Goal: Task Accomplishment & Management: Manage account settings

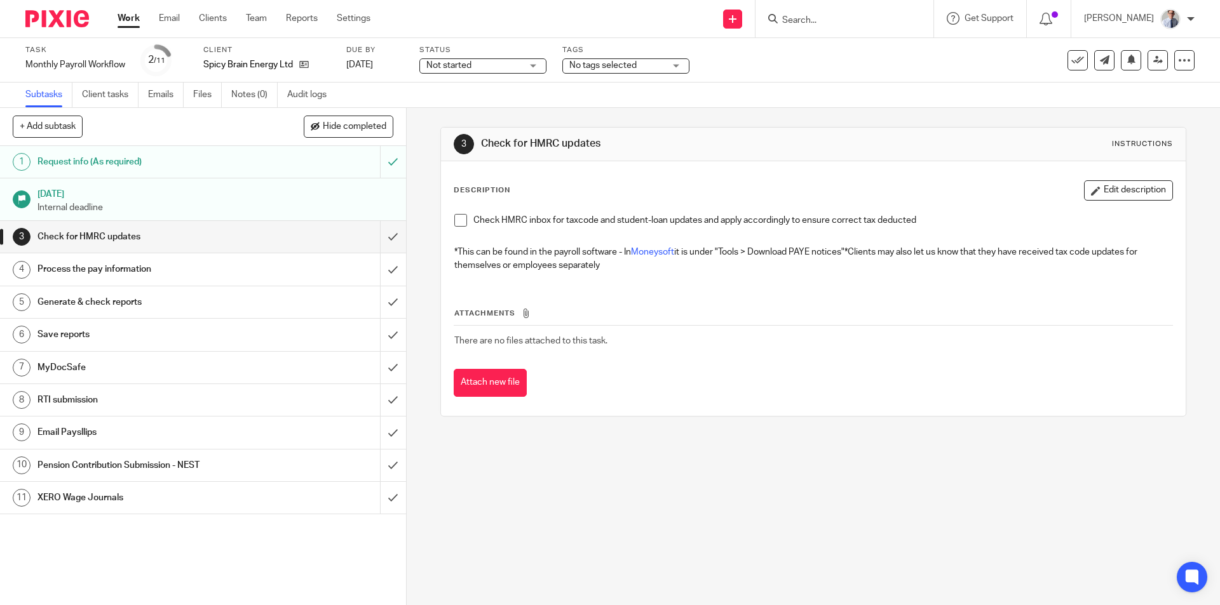
drag, startPoint x: 457, startPoint y: 222, endPoint x: 395, endPoint y: 253, distance: 69.9
click at [457, 222] on span at bounding box center [460, 220] width 13 height 13
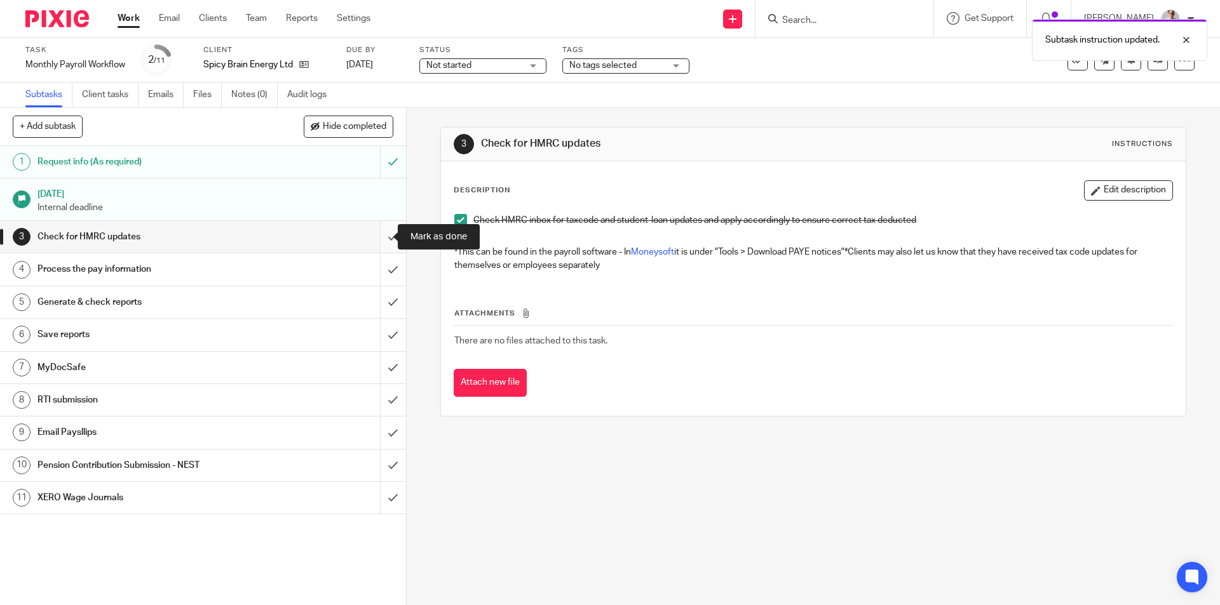
click at [380, 242] on input "submit" at bounding box center [203, 237] width 406 height 32
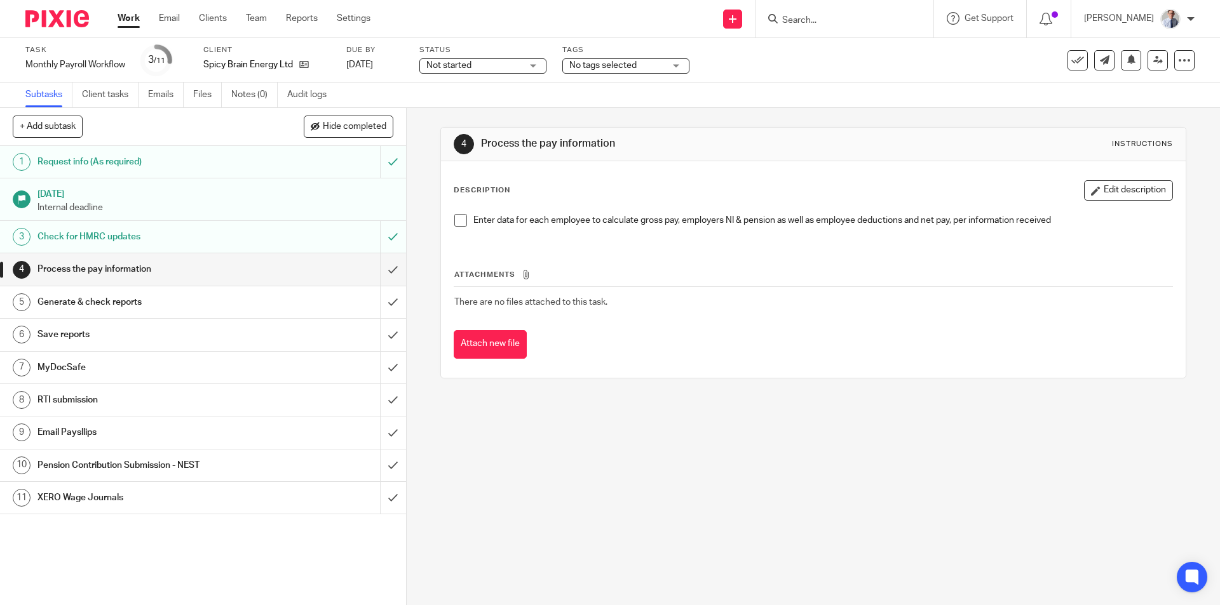
drag, startPoint x: 452, startPoint y: 220, endPoint x: 413, endPoint y: 276, distance: 67.9
click at [454, 220] on span at bounding box center [460, 220] width 13 height 13
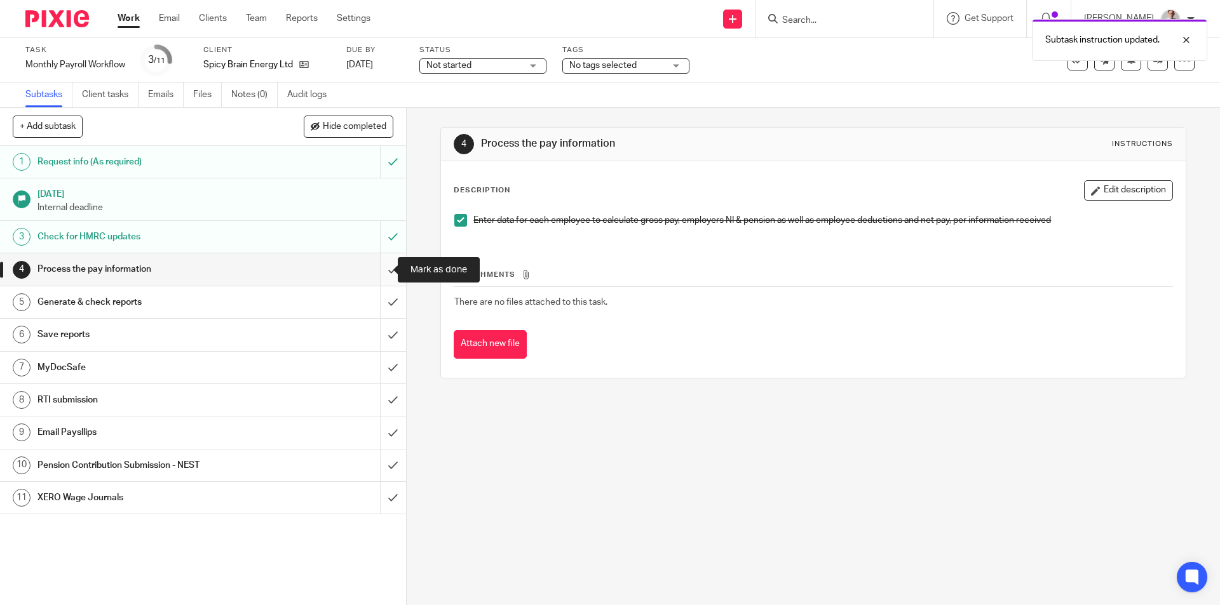
click at [381, 268] on input "submit" at bounding box center [203, 269] width 406 height 32
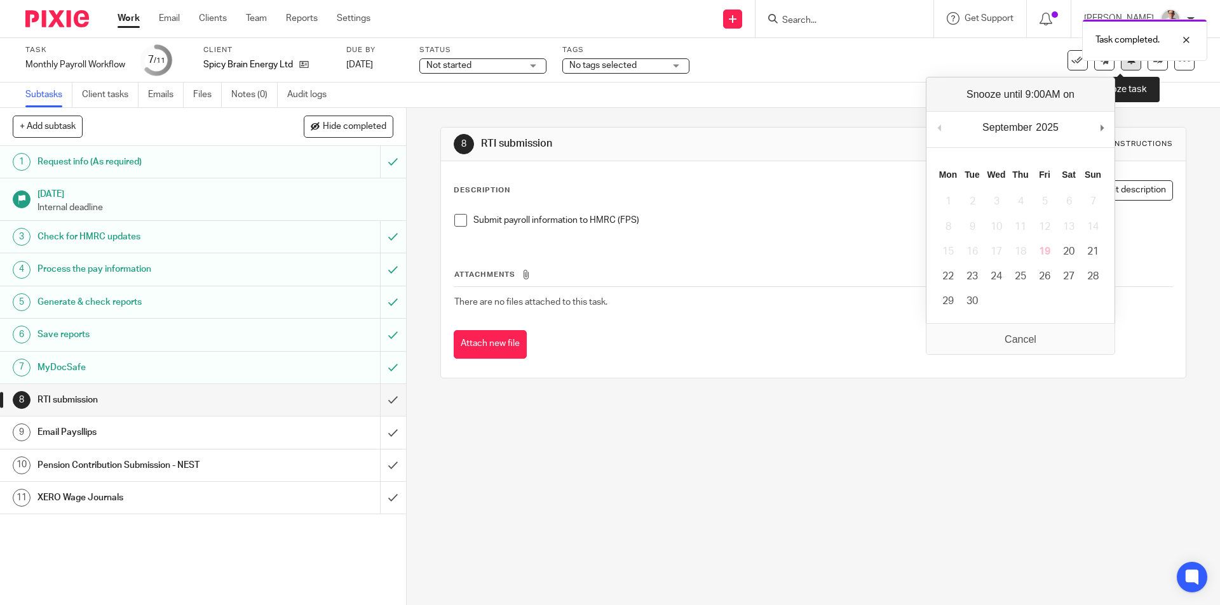
click at [1121, 65] on button at bounding box center [1131, 60] width 20 height 20
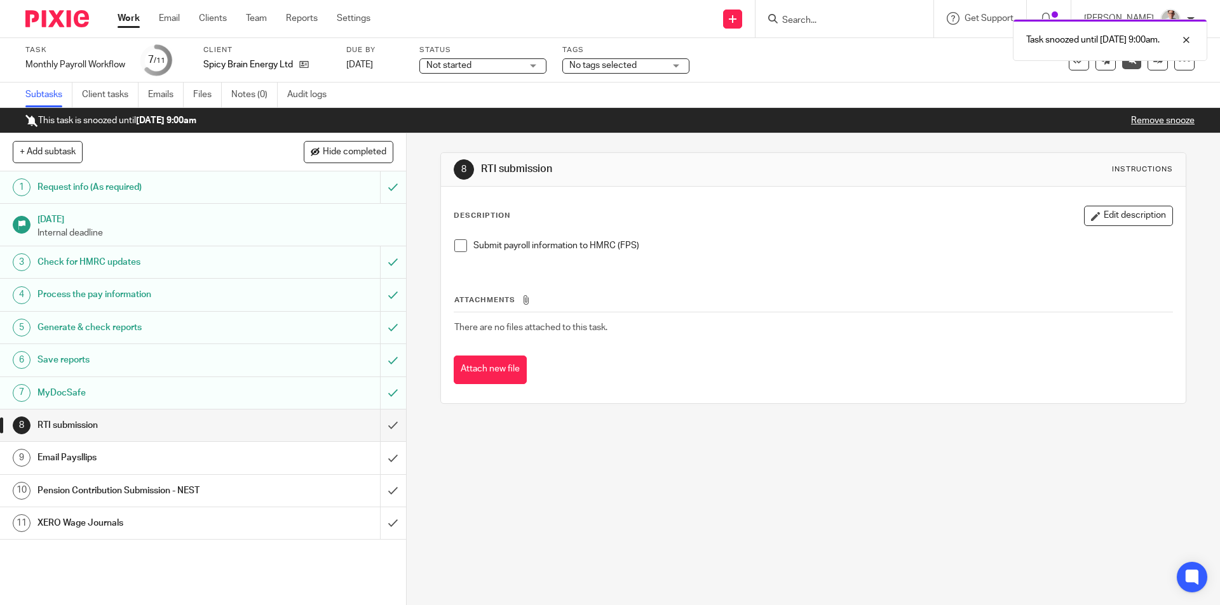
click at [809, 19] on div "Task snoozed until 26 Sep 2025 9:00am." at bounding box center [908, 37] width 597 height 48
click at [827, 18] on div "Task snoozed until 26 Sep 2025 9:00am." at bounding box center [908, 37] width 597 height 48
click at [844, 13] on div "Task snoozed until 26 Sep 2025 9:00am." at bounding box center [908, 37] width 597 height 48
click at [836, 17] on div "Task snoozed until 26 Sep 2025 9:00am." at bounding box center [908, 37] width 597 height 48
click at [832, 19] on input "Search" at bounding box center [838, 20] width 114 height 11
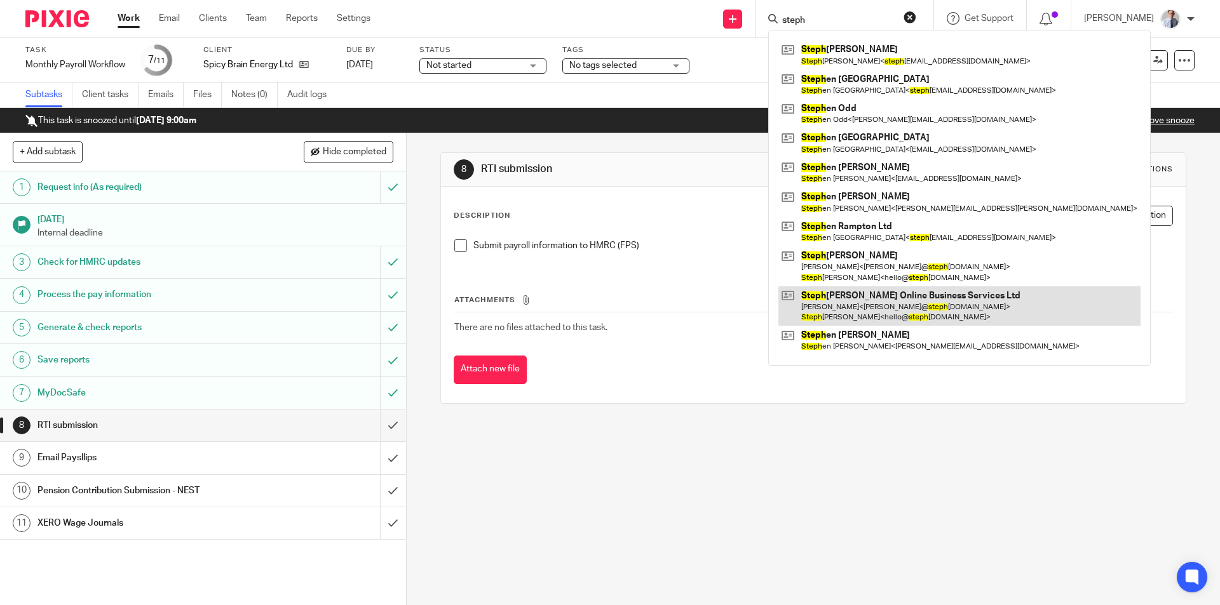
type input "steph"
click at [865, 297] on link at bounding box center [959, 306] width 362 height 39
click at [859, 294] on link at bounding box center [959, 306] width 362 height 39
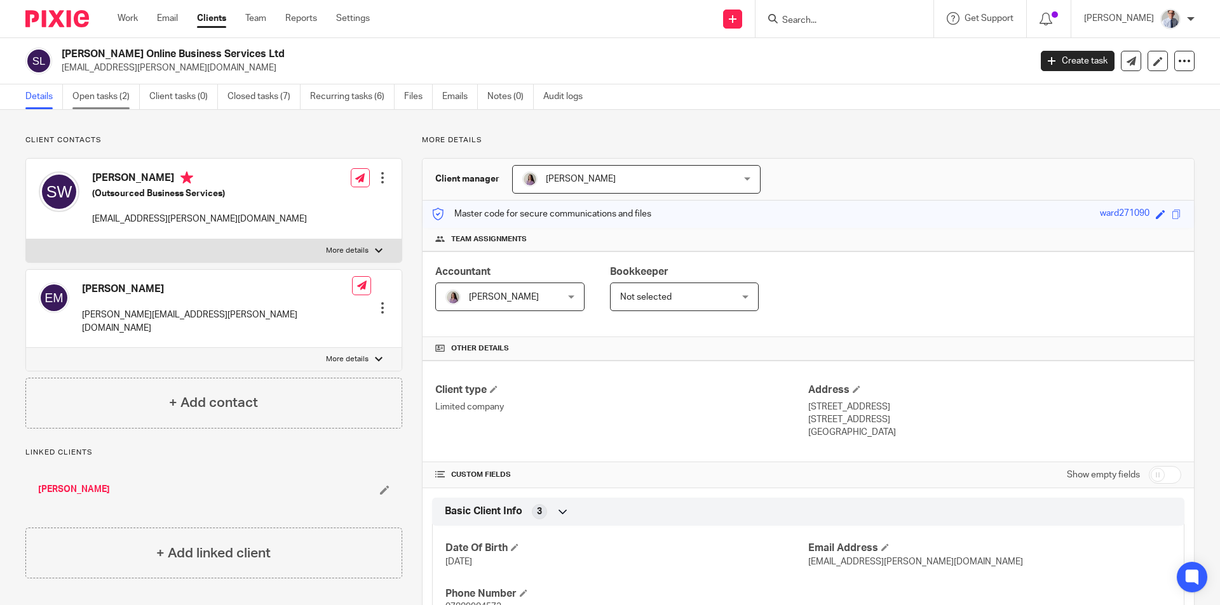
click at [113, 93] on link "Open tasks (2)" at bounding box center [105, 96] width 67 height 25
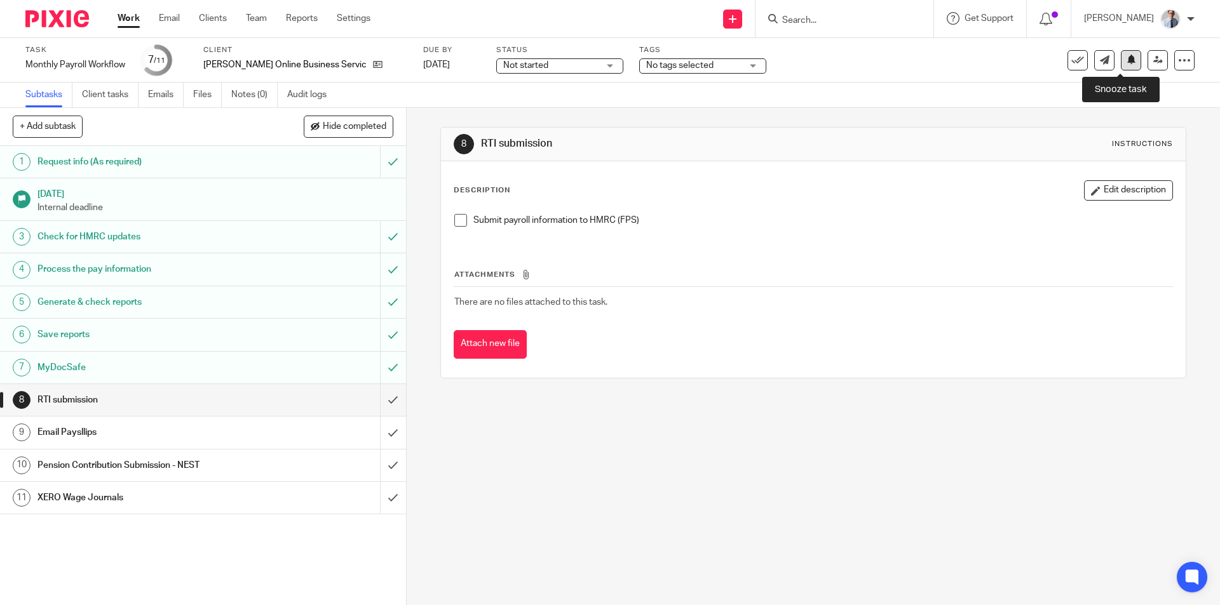
click at [1126, 62] on icon at bounding box center [1131, 60] width 10 height 10
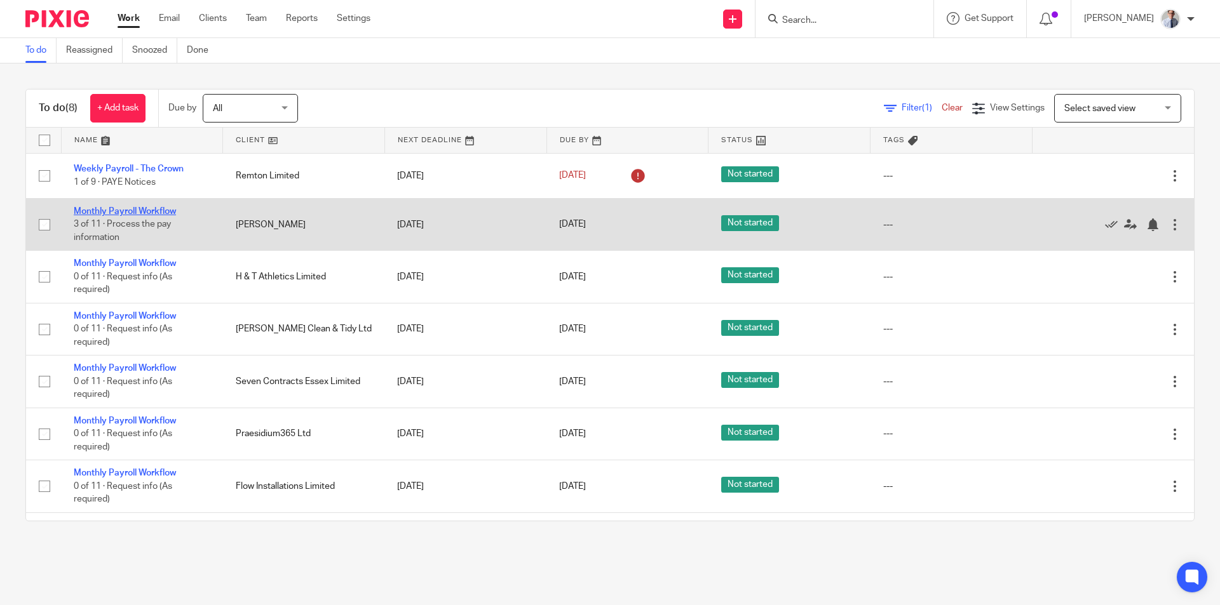
click at [91, 212] on link "Monthly Payroll Workflow" at bounding box center [125, 211] width 102 height 9
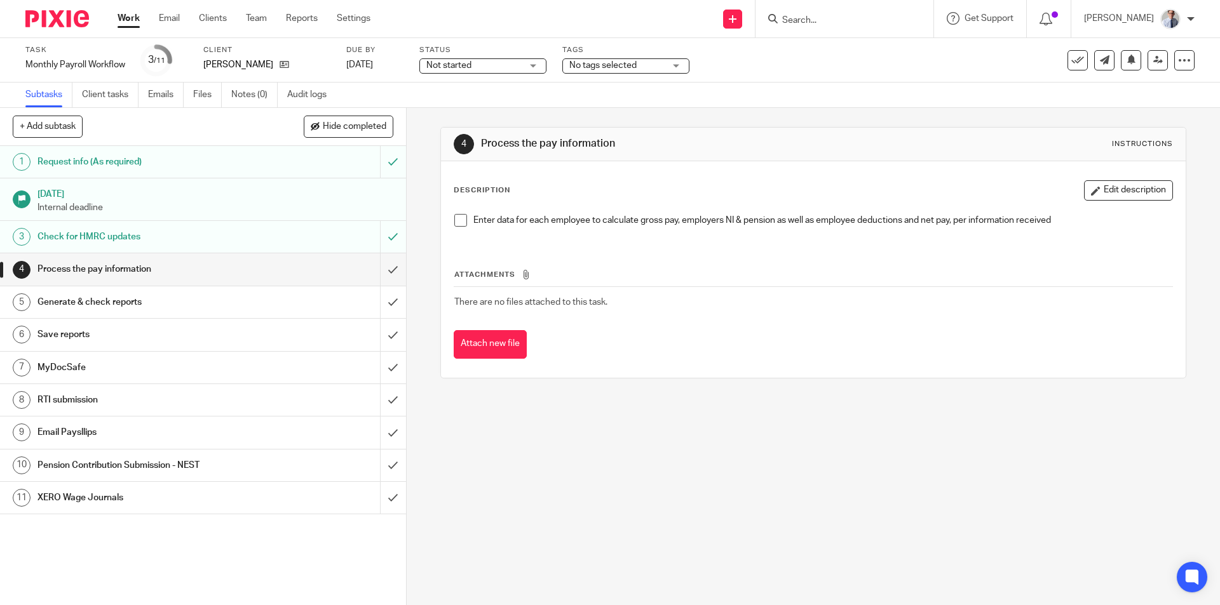
drag, startPoint x: 452, startPoint y: 224, endPoint x: 393, endPoint y: 275, distance: 78.4
click at [454, 224] on span at bounding box center [460, 220] width 13 height 13
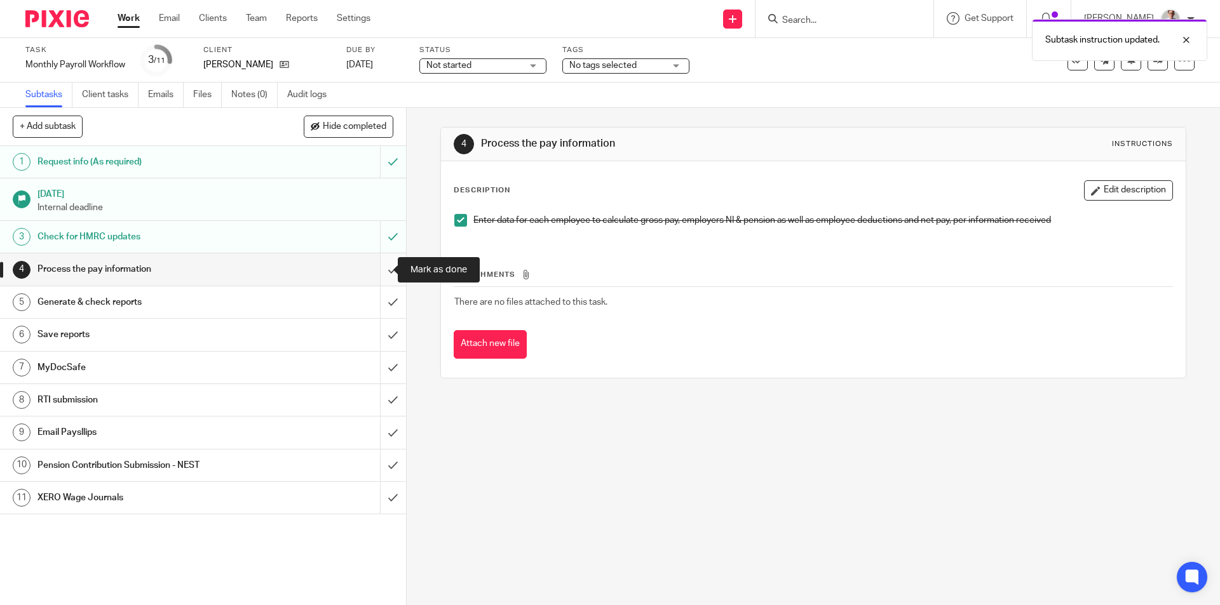
click at [374, 279] on input "submit" at bounding box center [203, 269] width 406 height 32
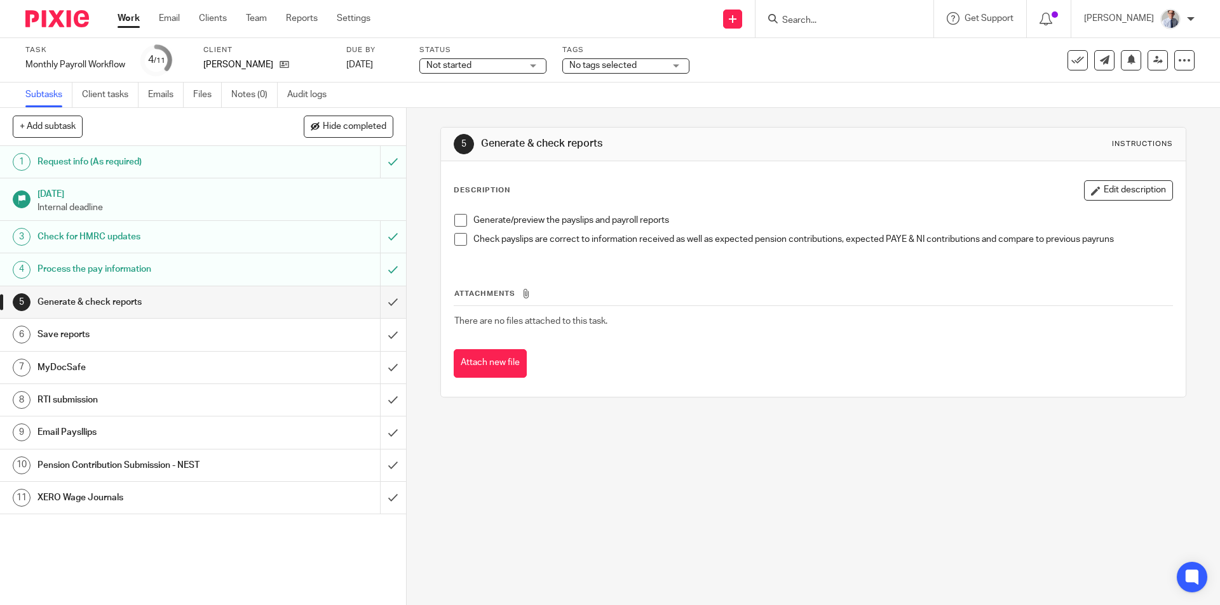
click at [457, 221] on span at bounding box center [460, 220] width 13 height 13
click at [454, 241] on span at bounding box center [460, 239] width 13 height 13
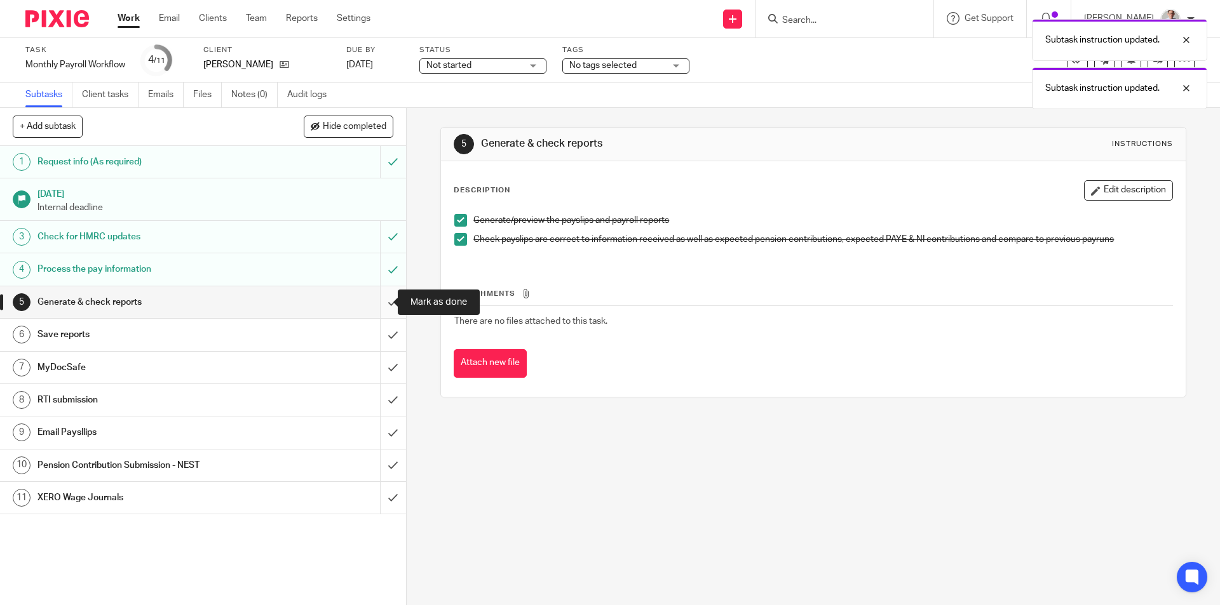
click at [374, 307] on input "submit" at bounding box center [203, 303] width 406 height 32
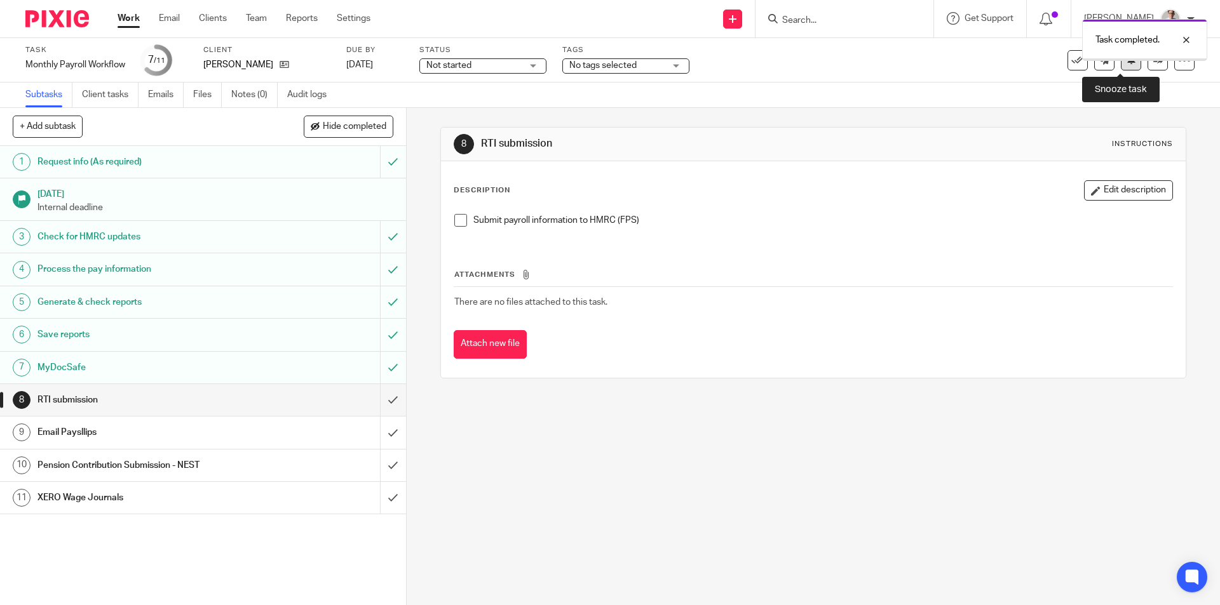
click at [1126, 62] on icon at bounding box center [1131, 60] width 10 height 10
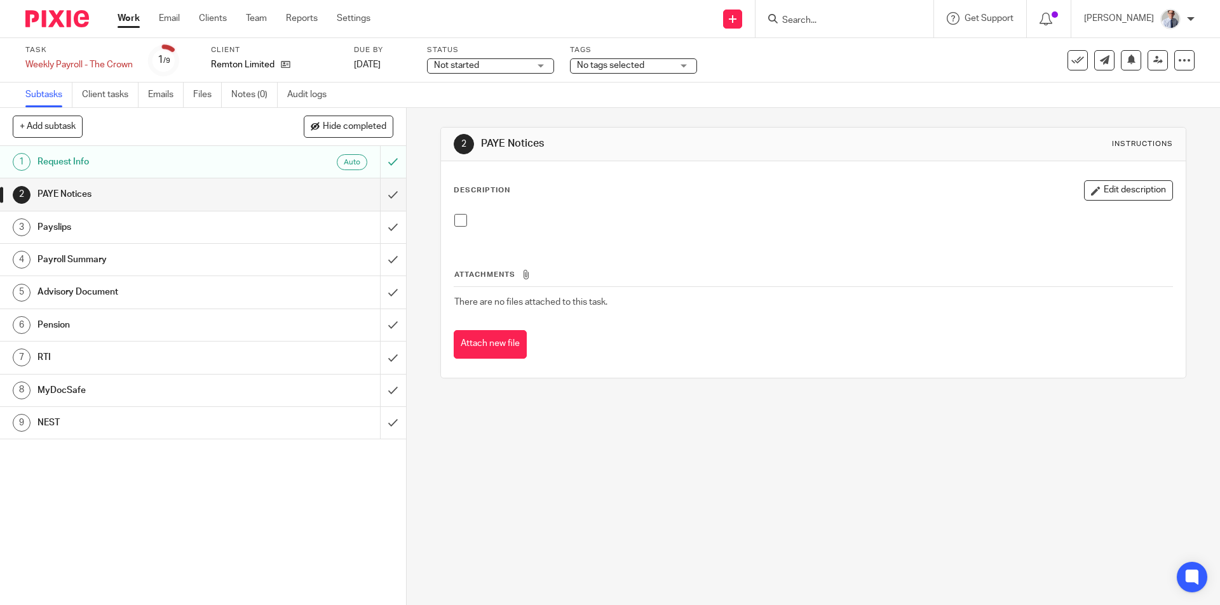
click at [1074, 53] on button at bounding box center [1077, 60] width 20 height 20
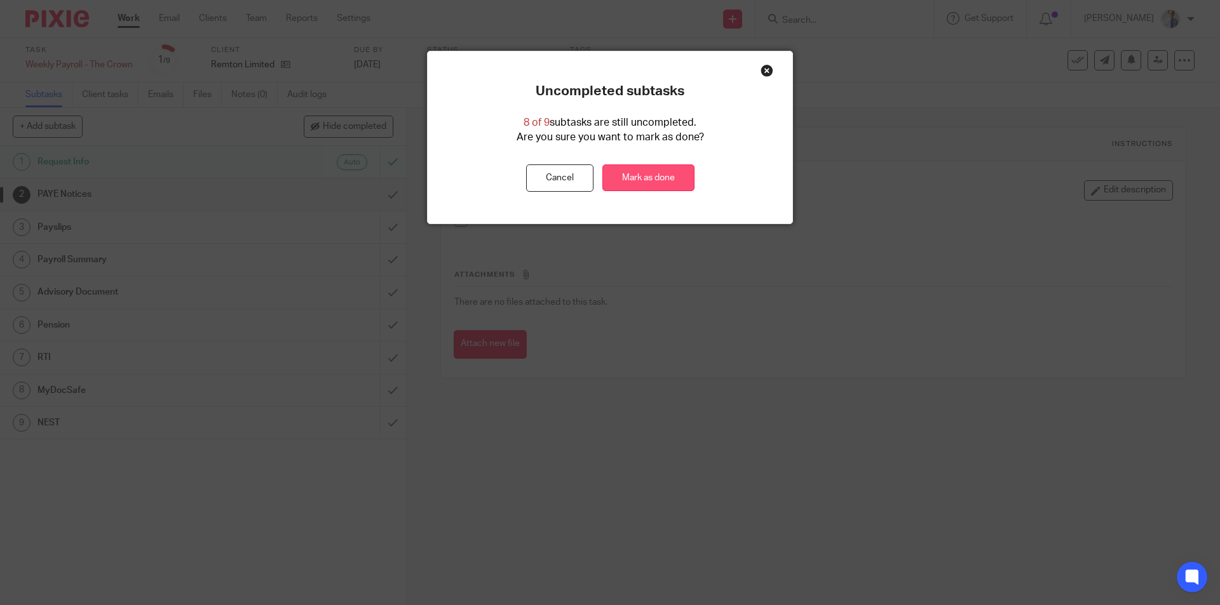
click at [637, 189] on link "Mark as done" at bounding box center [648, 178] width 92 height 27
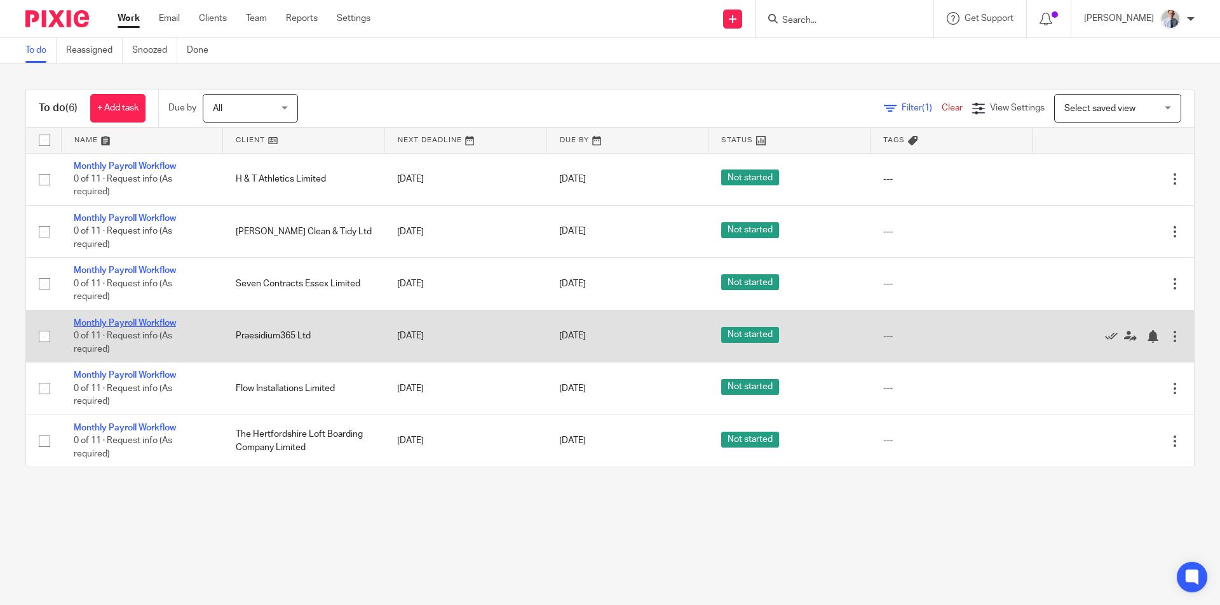
click at [98, 324] on link "Monthly Payroll Workflow" at bounding box center [125, 323] width 102 height 9
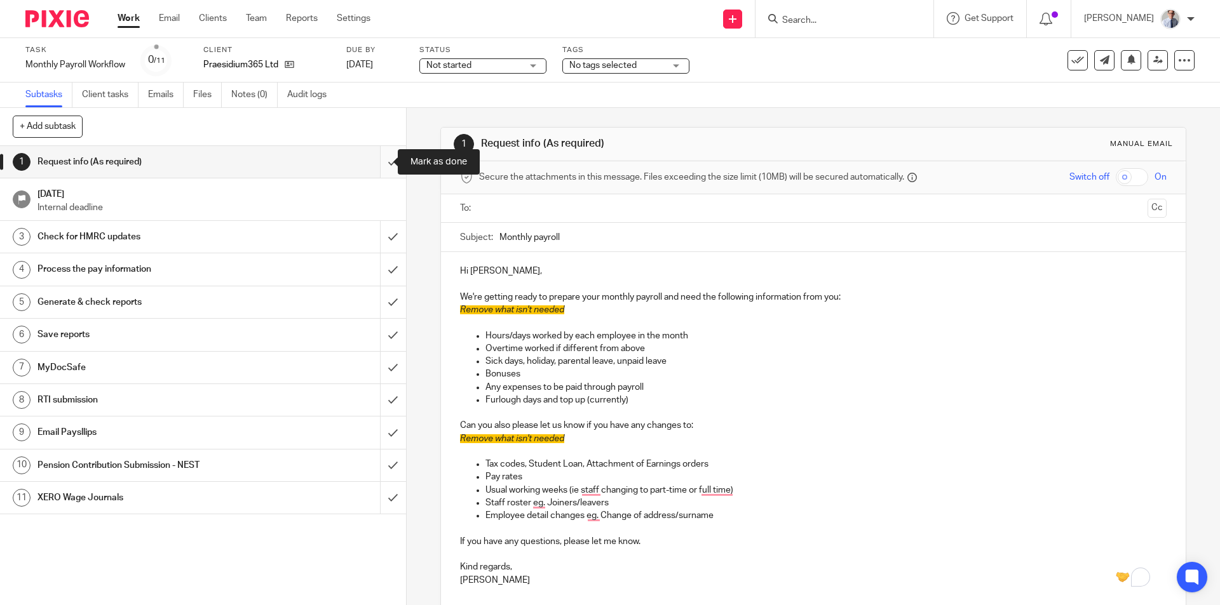
click at [375, 156] on input "submit" at bounding box center [203, 162] width 406 height 32
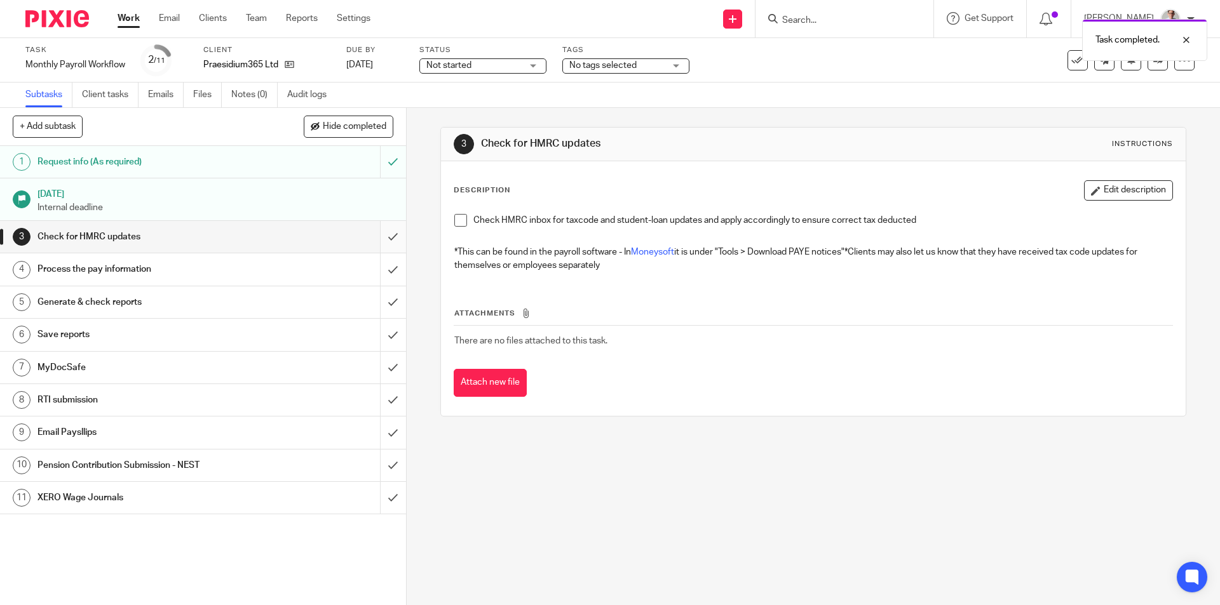
drag, startPoint x: 454, startPoint y: 220, endPoint x: 390, endPoint y: 243, distance: 68.1
click at [454, 220] on span at bounding box center [460, 220] width 13 height 13
drag, startPoint x: 378, startPoint y: 241, endPoint x: 1102, endPoint y: 168, distance: 727.9
click at [379, 241] on input "submit" at bounding box center [203, 237] width 406 height 32
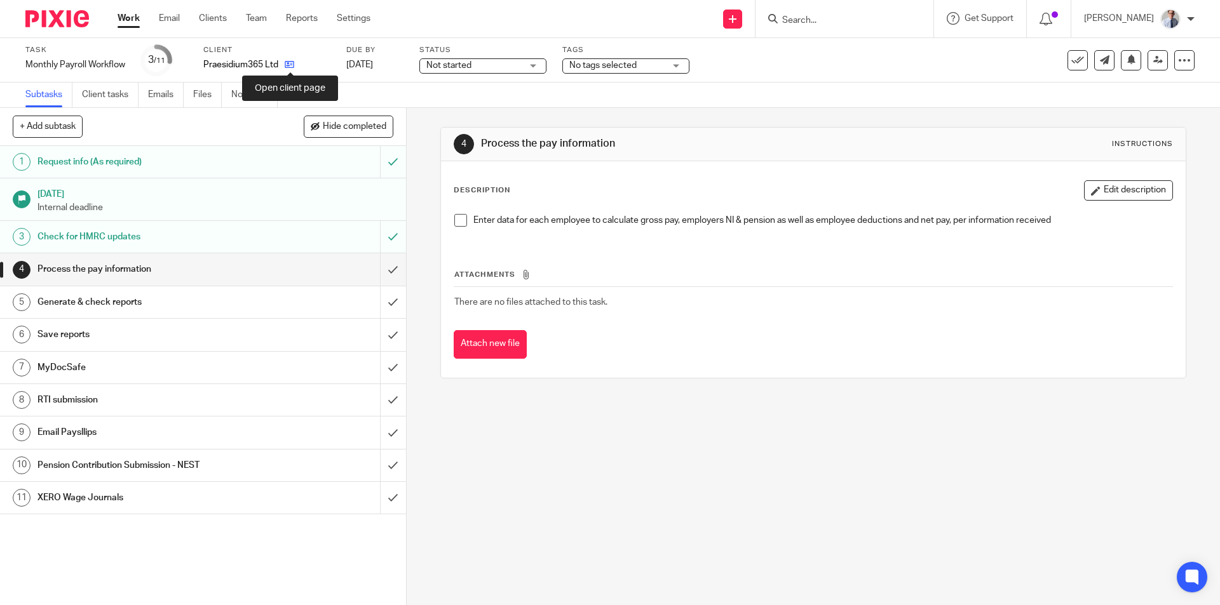
click at [288, 60] on icon at bounding box center [290, 65] width 10 height 10
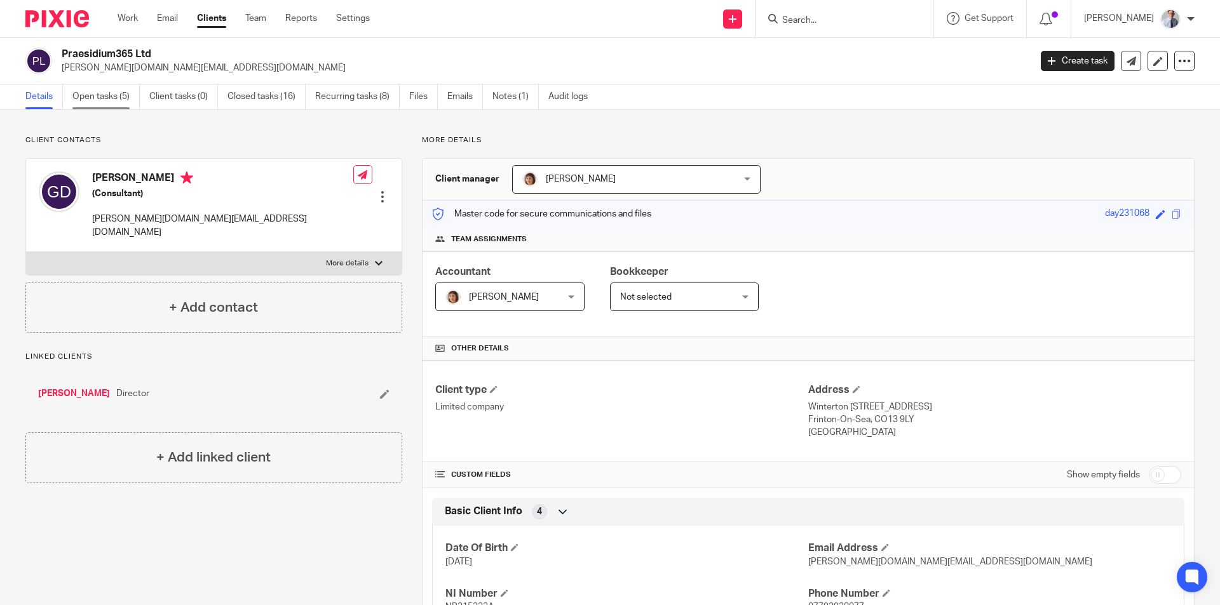
click at [100, 102] on link "Open tasks (5)" at bounding box center [105, 96] width 67 height 25
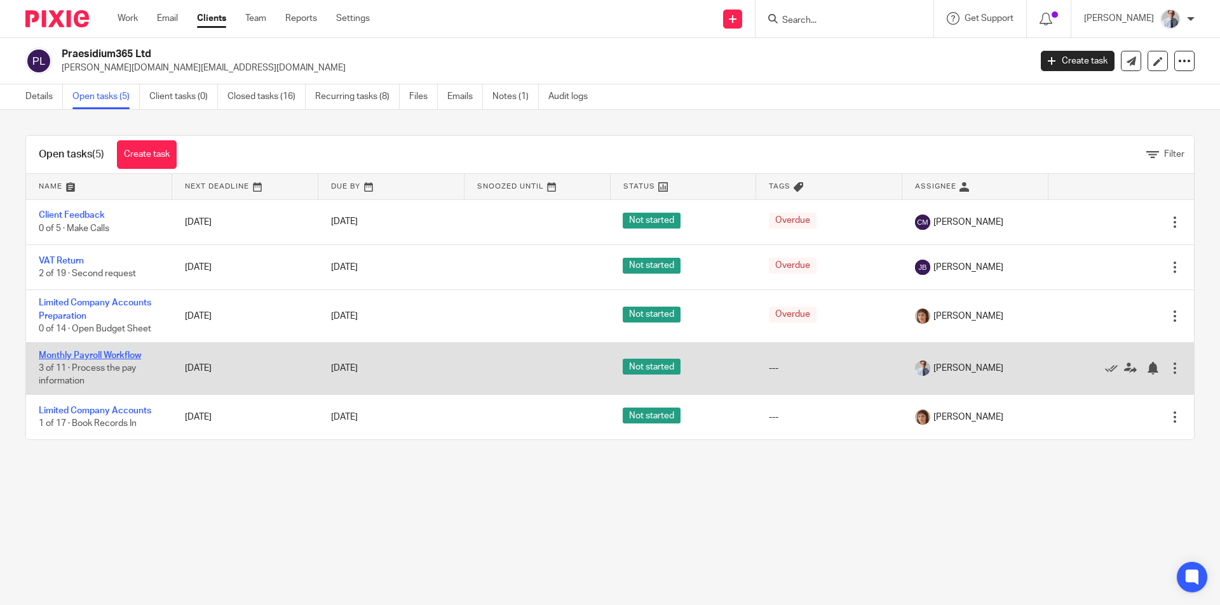
click at [71, 353] on link "Monthly Payroll Workflow" at bounding box center [90, 355] width 102 height 9
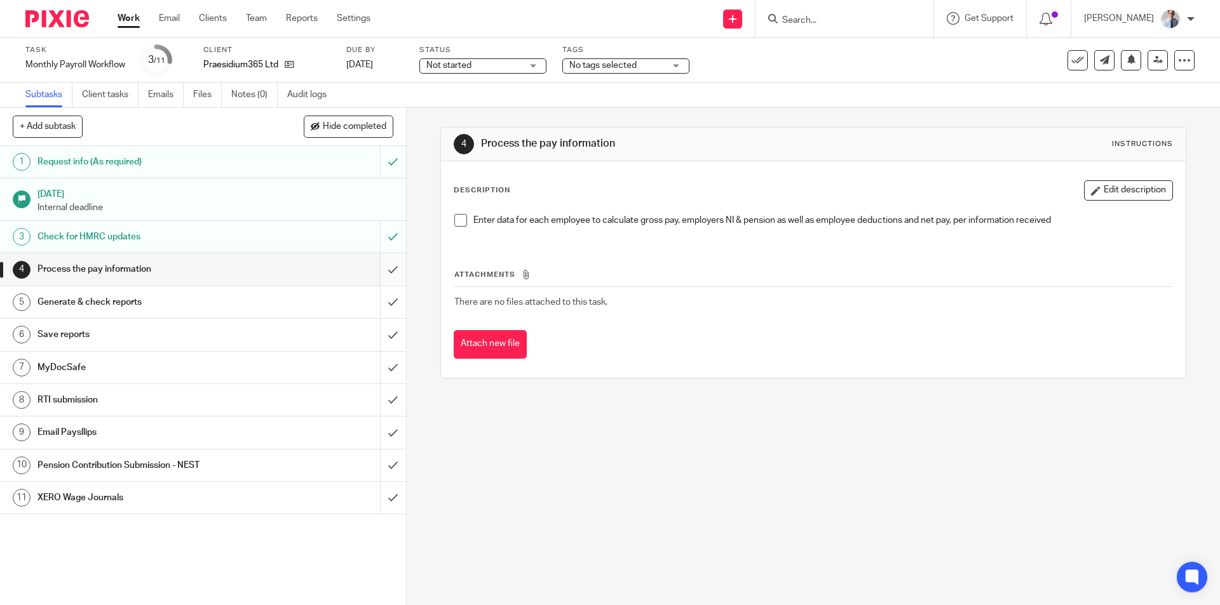
click at [456, 224] on span at bounding box center [460, 220] width 13 height 13
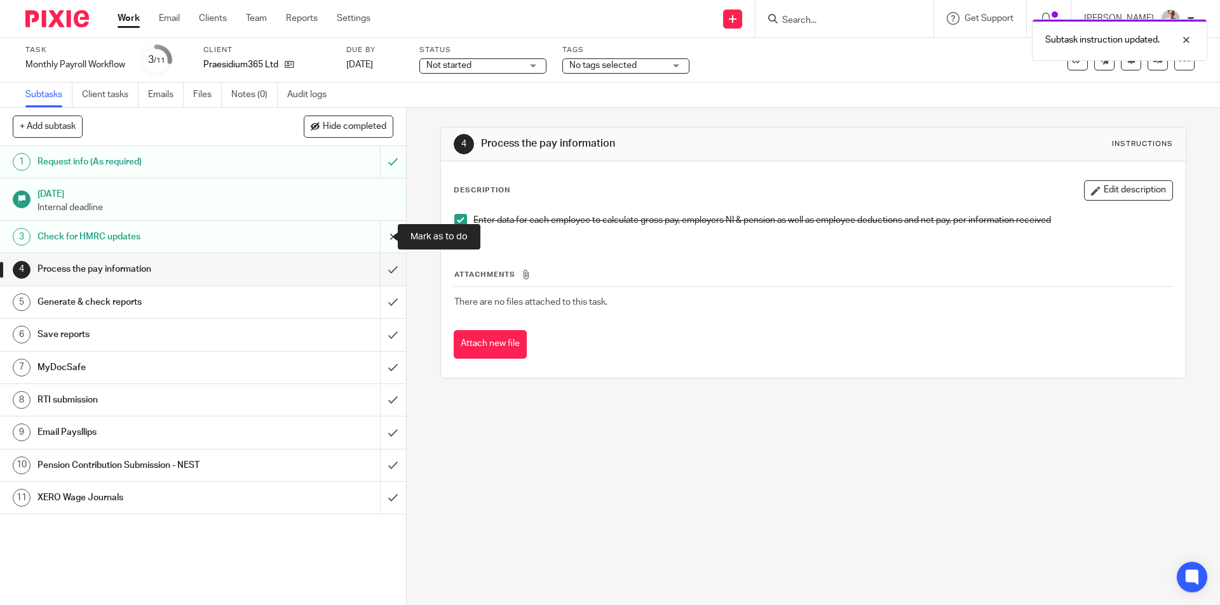
click at [376, 239] on input "submit" at bounding box center [203, 237] width 406 height 32
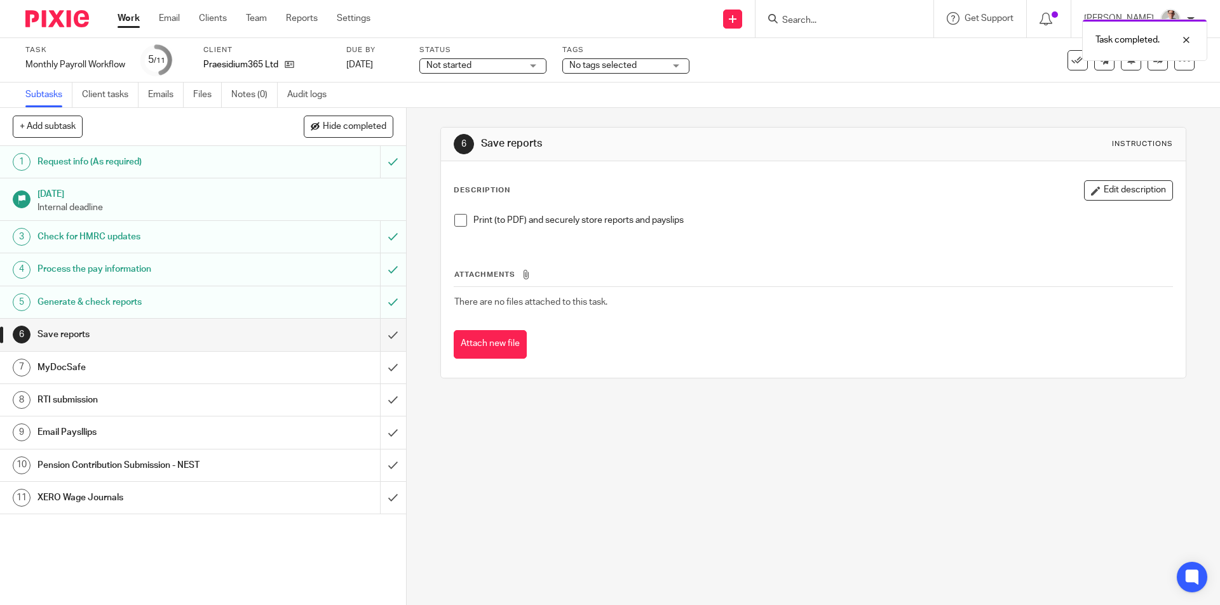
click at [455, 220] on span at bounding box center [460, 220] width 13 height 13
click at [378, 334] on input "submit" at bounding box center [203, 335] width 406 height 32
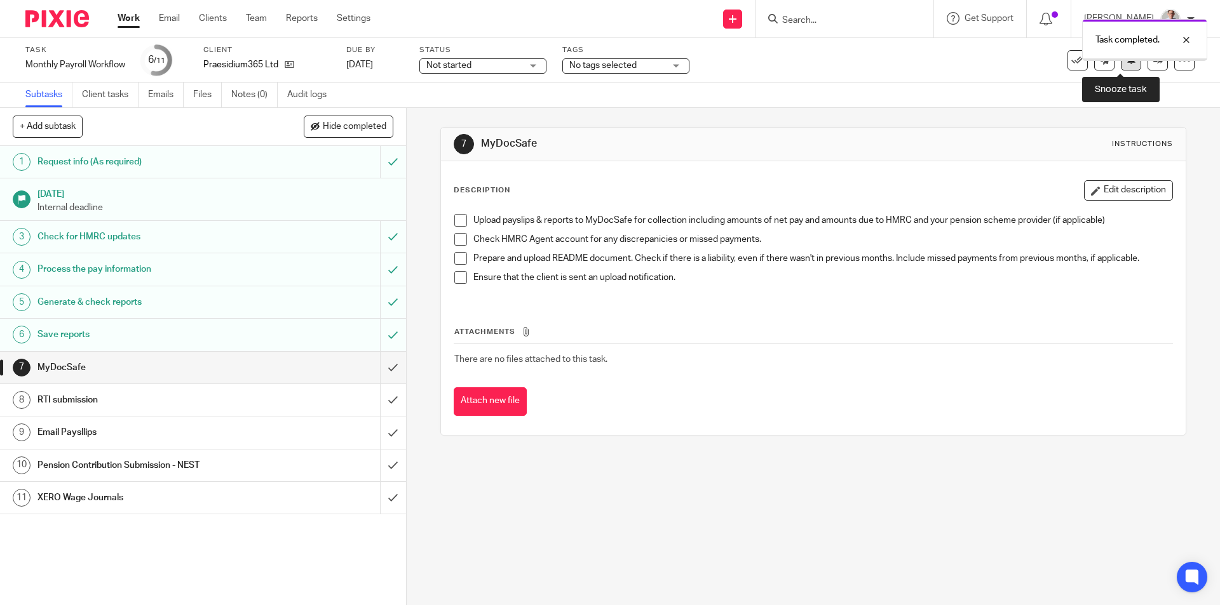
click at [1121, 65] on button at bounding box center [1131, 60] width 20 height 20
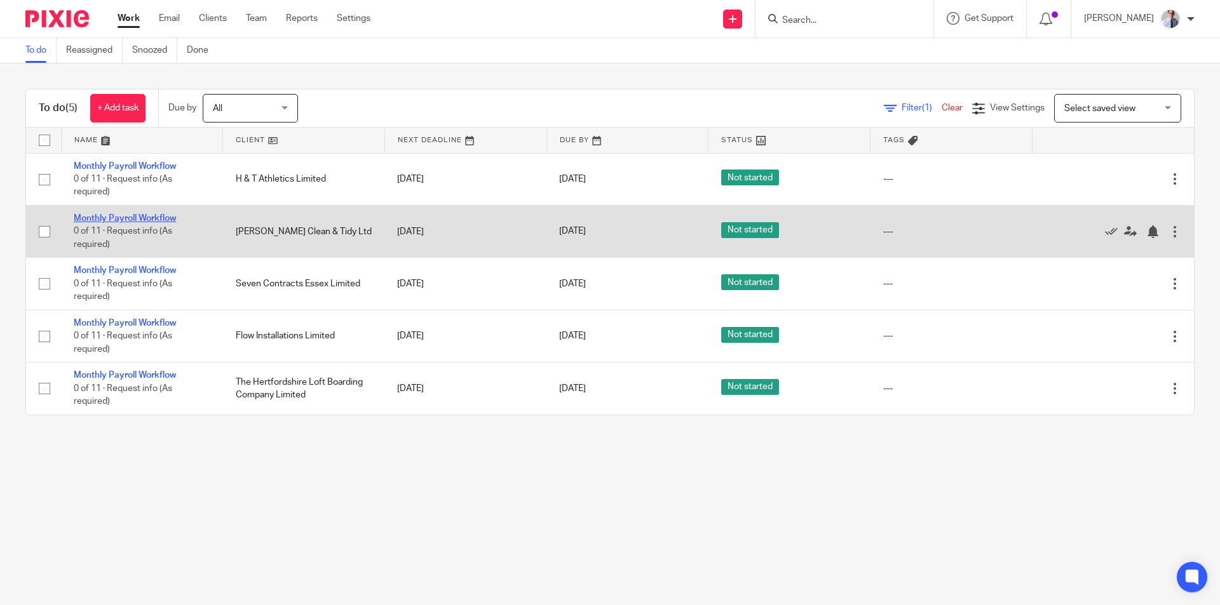
click at [126, 219] on link "Monthly Payroll Workflow" at bounding box center [125, 218] width 102 height 9
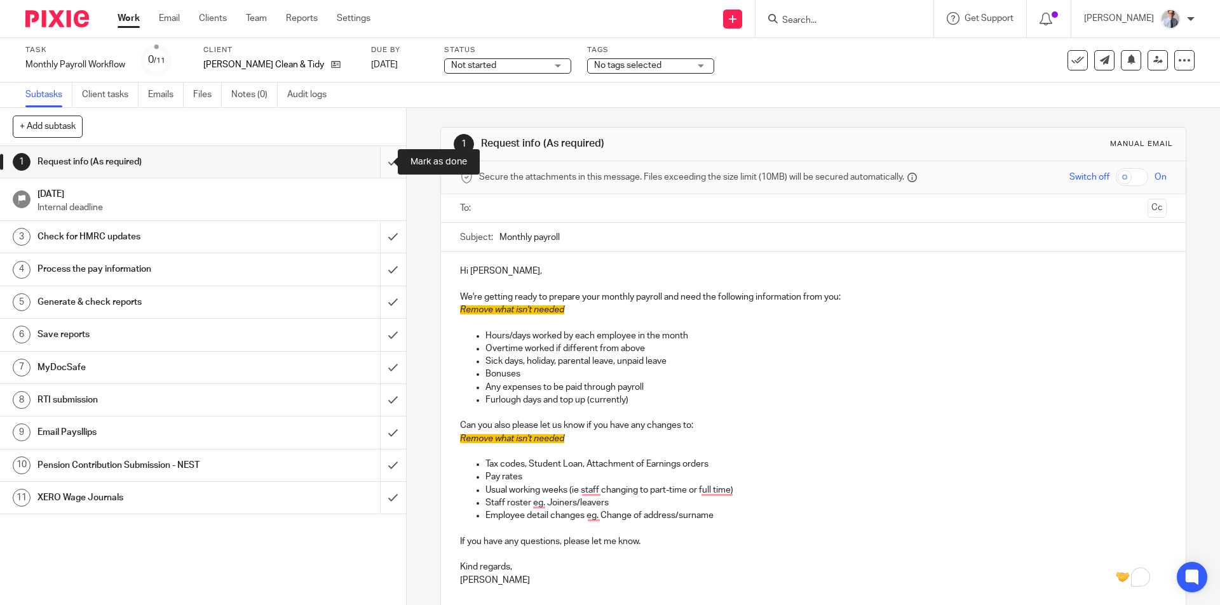
click at [376, 166] on input "submit" at bounding box center [203, 162] width 406 height 32
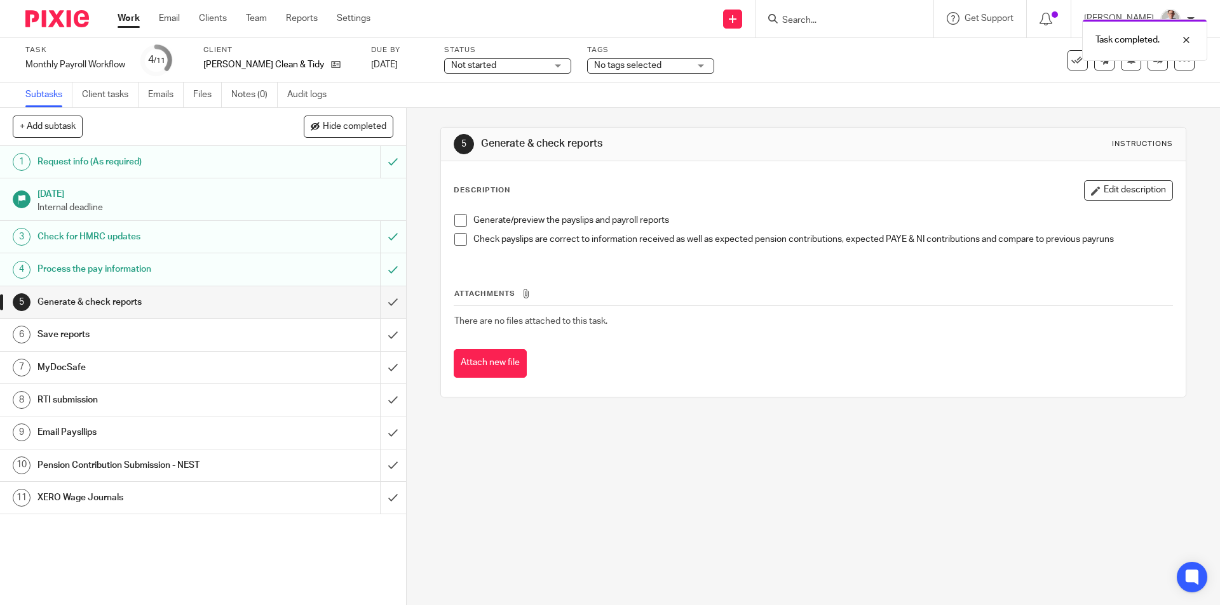
drag, startPoint x: 453, startPoint y: 222, endPoint x: 453, endPoint y: 231, distance: 8.3
click at [454, 222] on span at bounding box center [460, 220] width 13 height 13
click at [454, 242] on span at bounding box center [460, 239] width 13 height 13
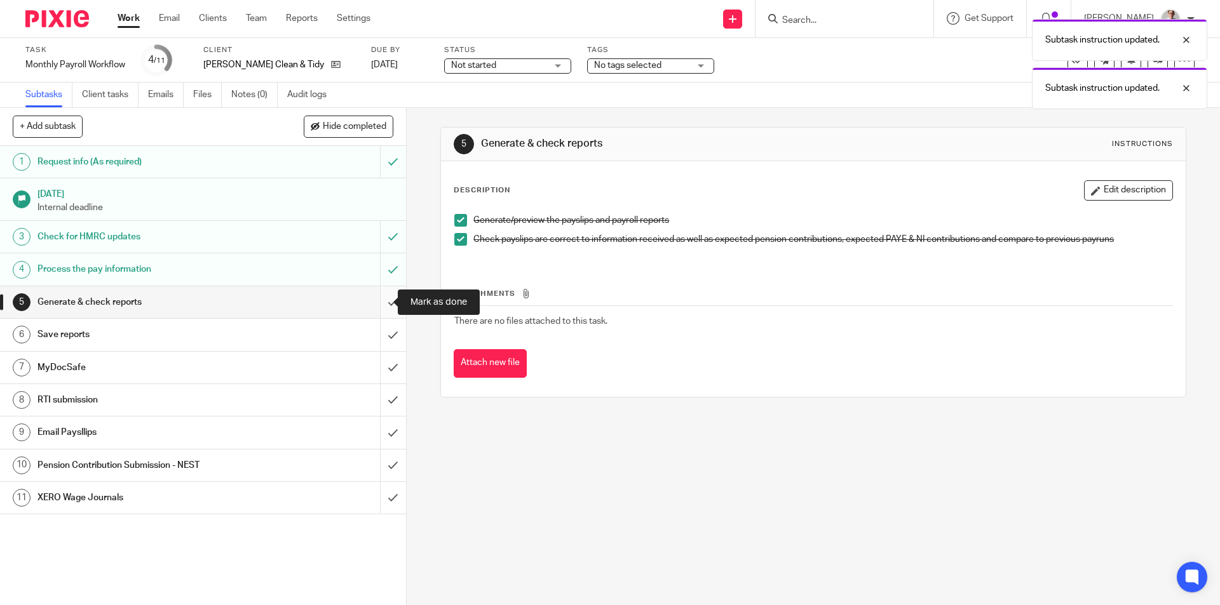
click at [383, 295] on input "submit" at bounding box center [203, 303] width 406 height 32
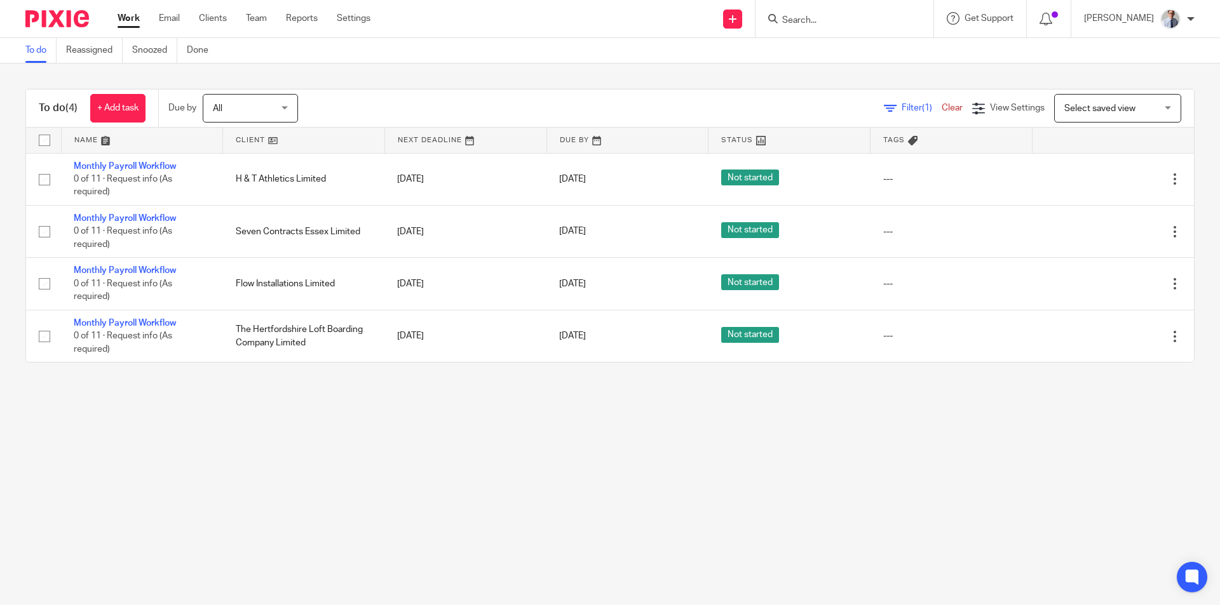
click at [844, 25] on input "Search" at bounding box center [838, 20] width 114 height 11
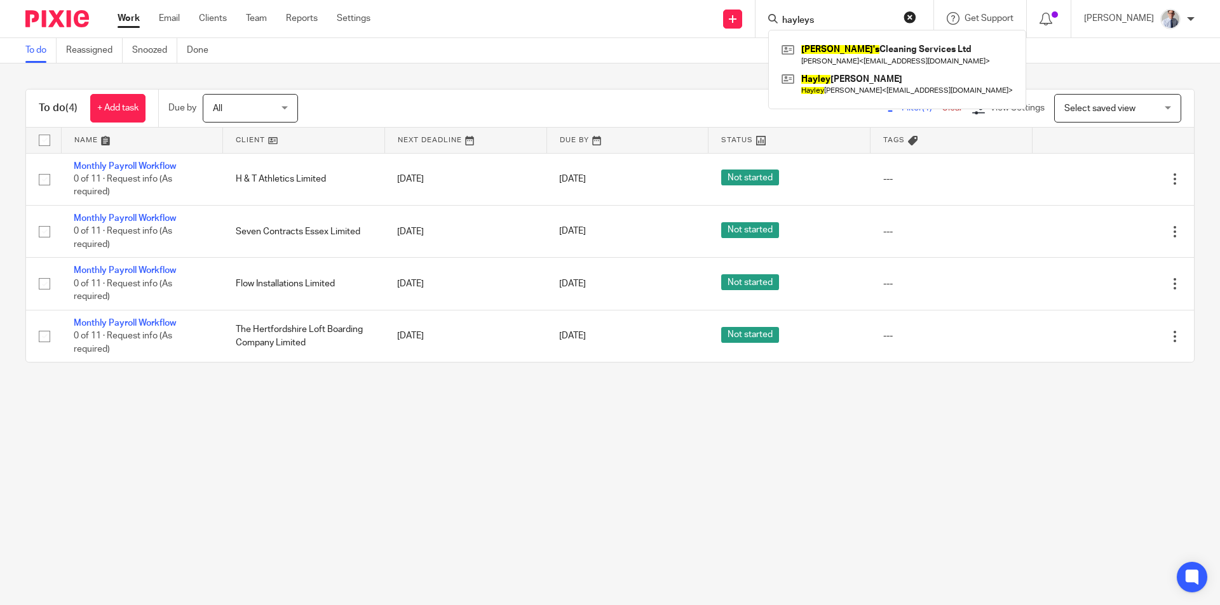
type input "hayleys"
click button "submit" at bounding box center [0, 0] width 0 height 0
click at [895, 48] on link at bounding box center [897, 54] width 238 height 29
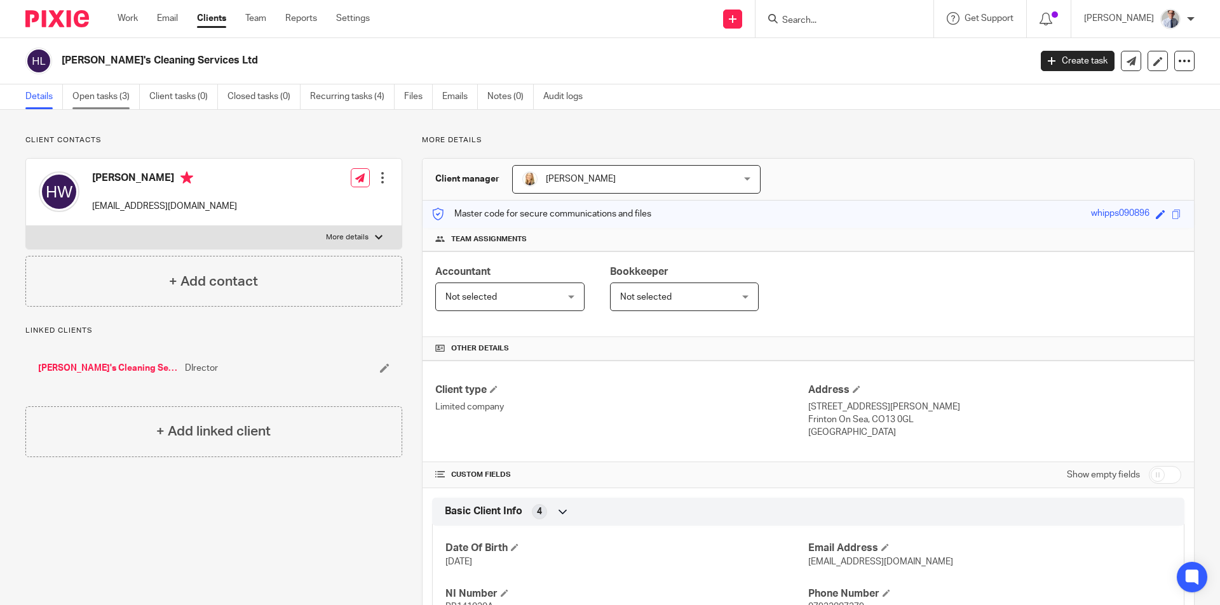
click at [98, 104] on link "Open tasks (3)" at bounding box center [105, 96] width 67 height 25
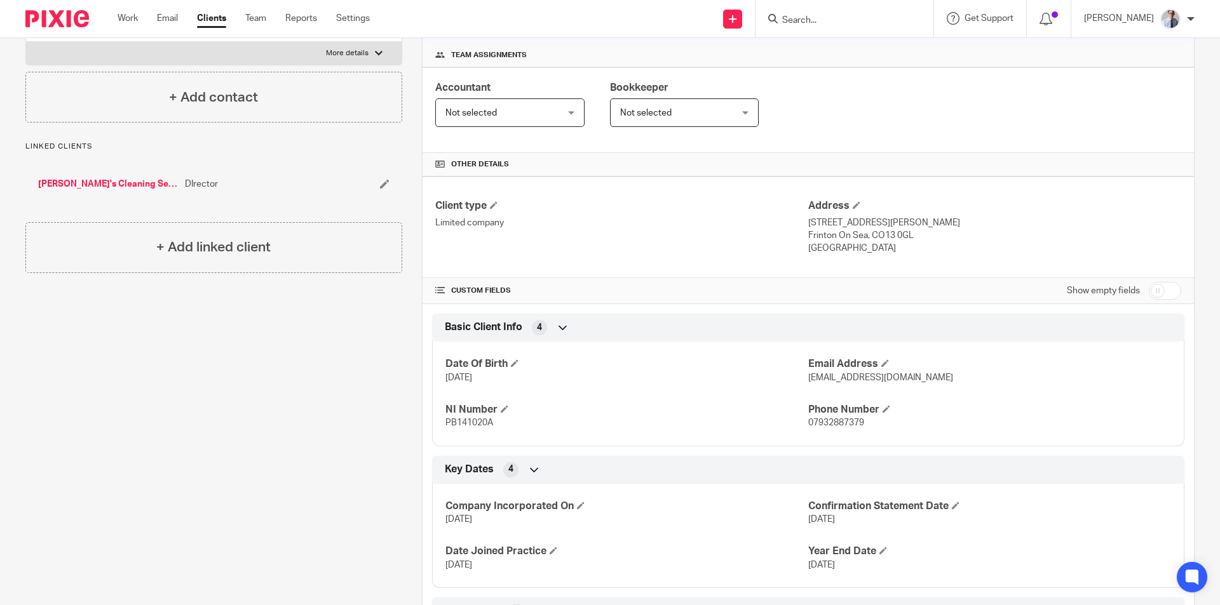
scroll to position [191, 0]
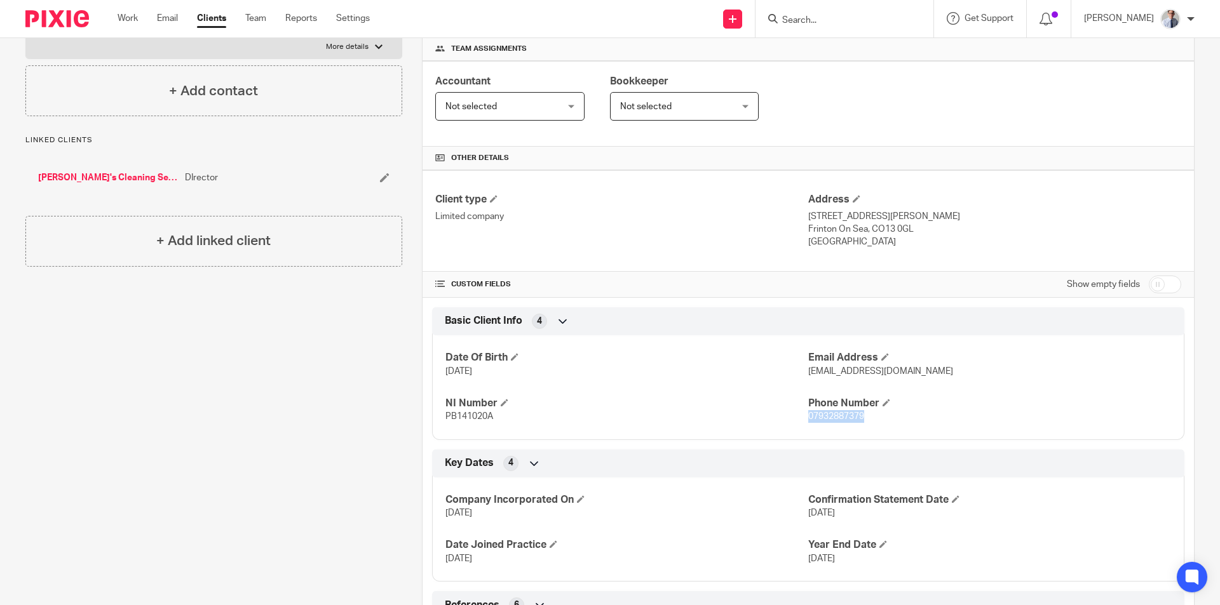
drag, startPoint x: 802, startPoint y: 417, endPoint x: 861, endPoint y: 415, distance: 59.1
click at [861, 415] on p "07932887379" at bounding box center [989, 416] width 363 height 13
copy span "07932887379"
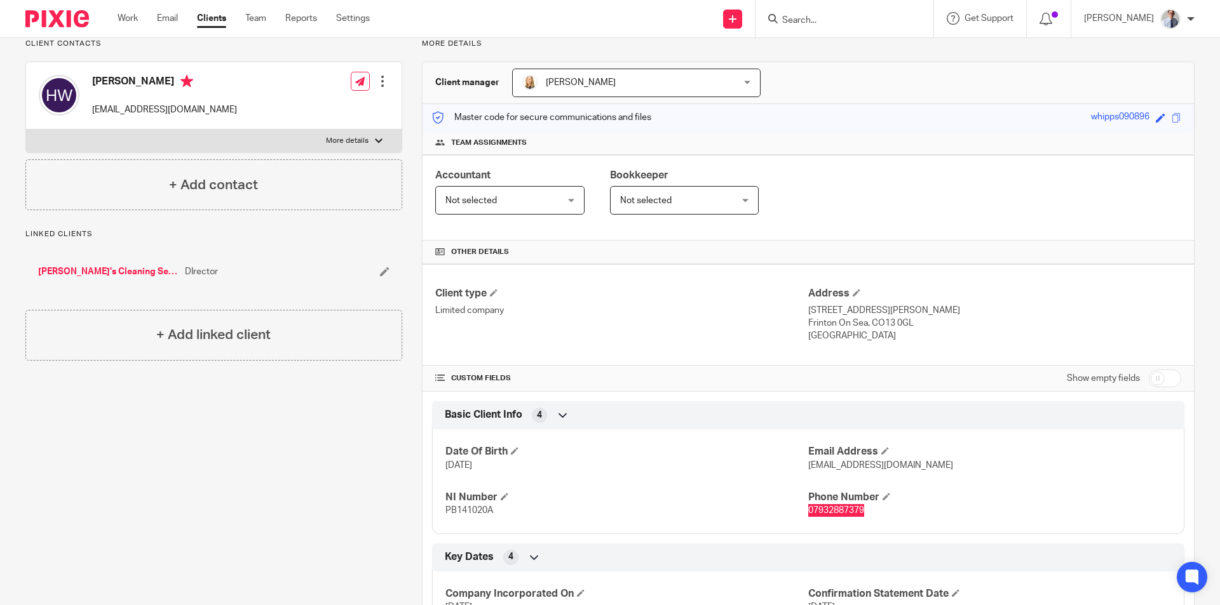
scroll to position [0, 0]
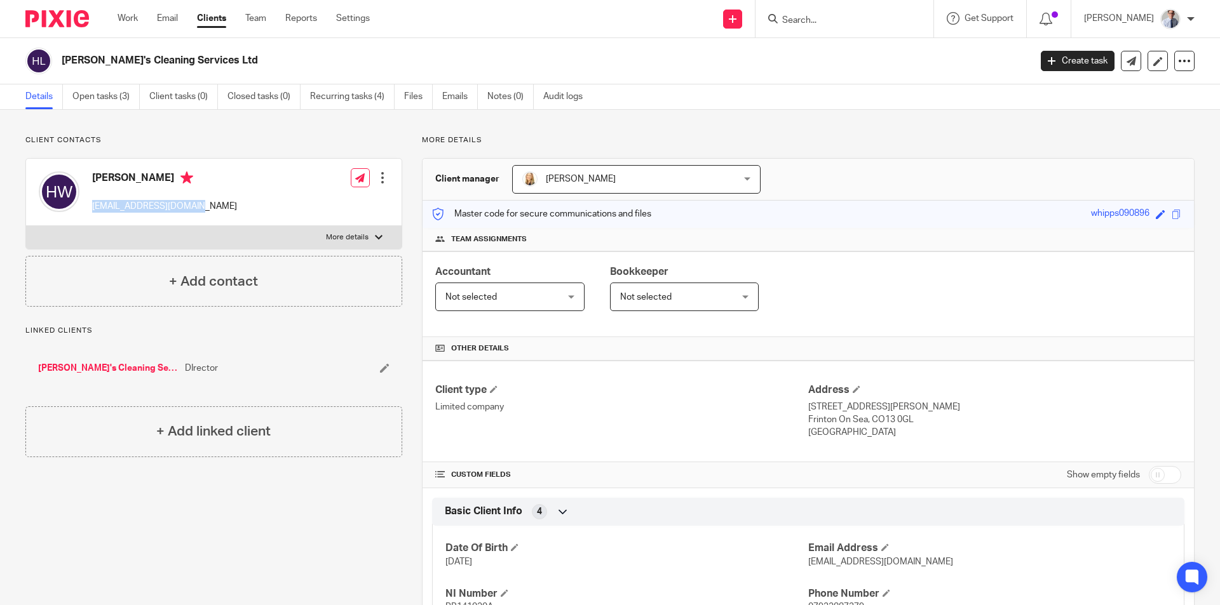
drag, startPoint x: 92, startPoint y: 208, endPoint x: 195, endPoint y: 211, distance: 103.0
click at [195, 211] on p "[EMAIL_ADDRESS][DOMAIN_NAME]" at bounding box center [164, 206] width 145 height 13
copy p "[EMAIL_ADDRESS][DOMAIN_NAME]"
